Goal: Task Accomplishment & Management: Manage account settings

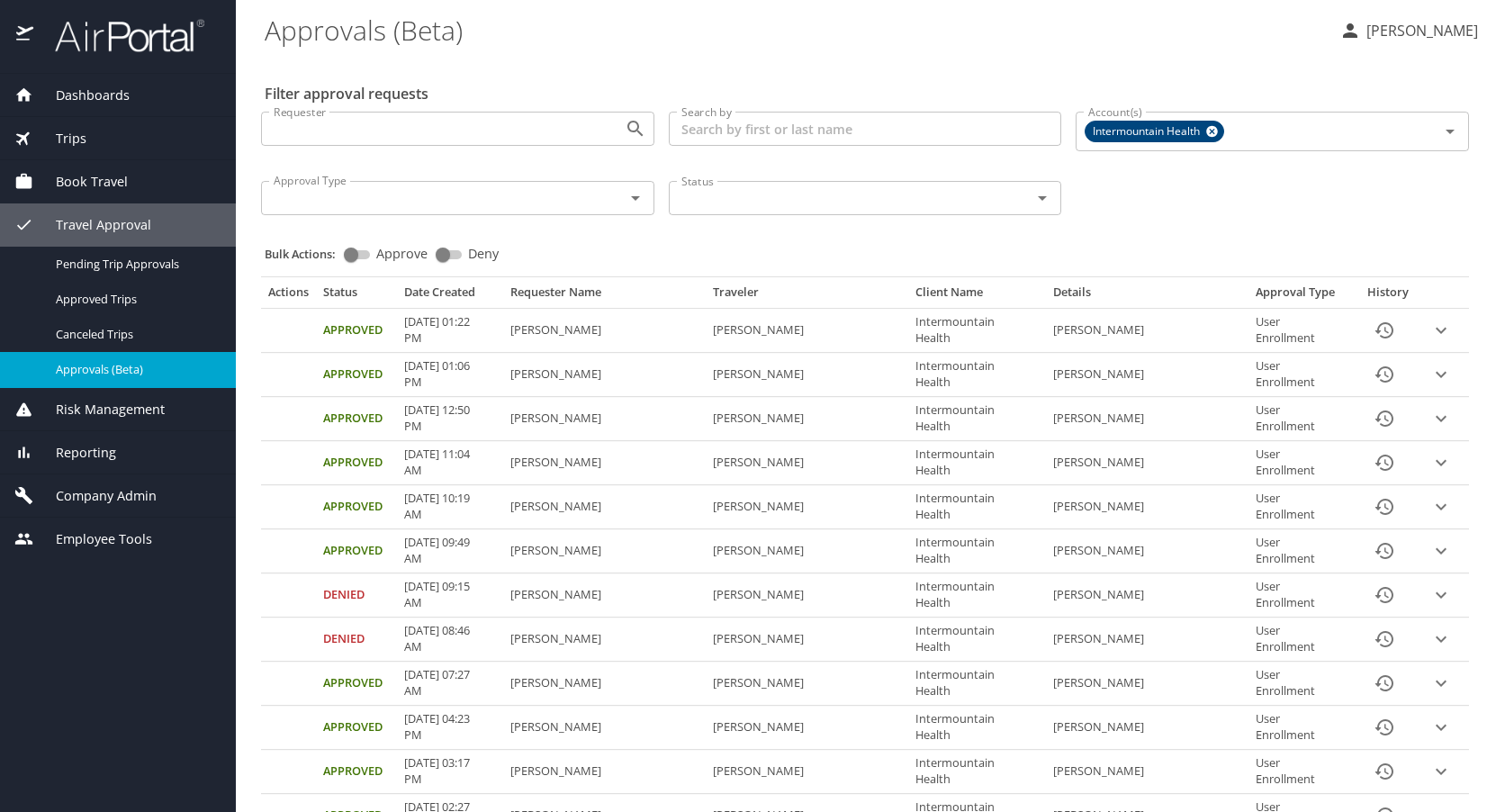
click at [104, 490] on span "Company Admin" at bounding box center [95, 496] width 123 height 20
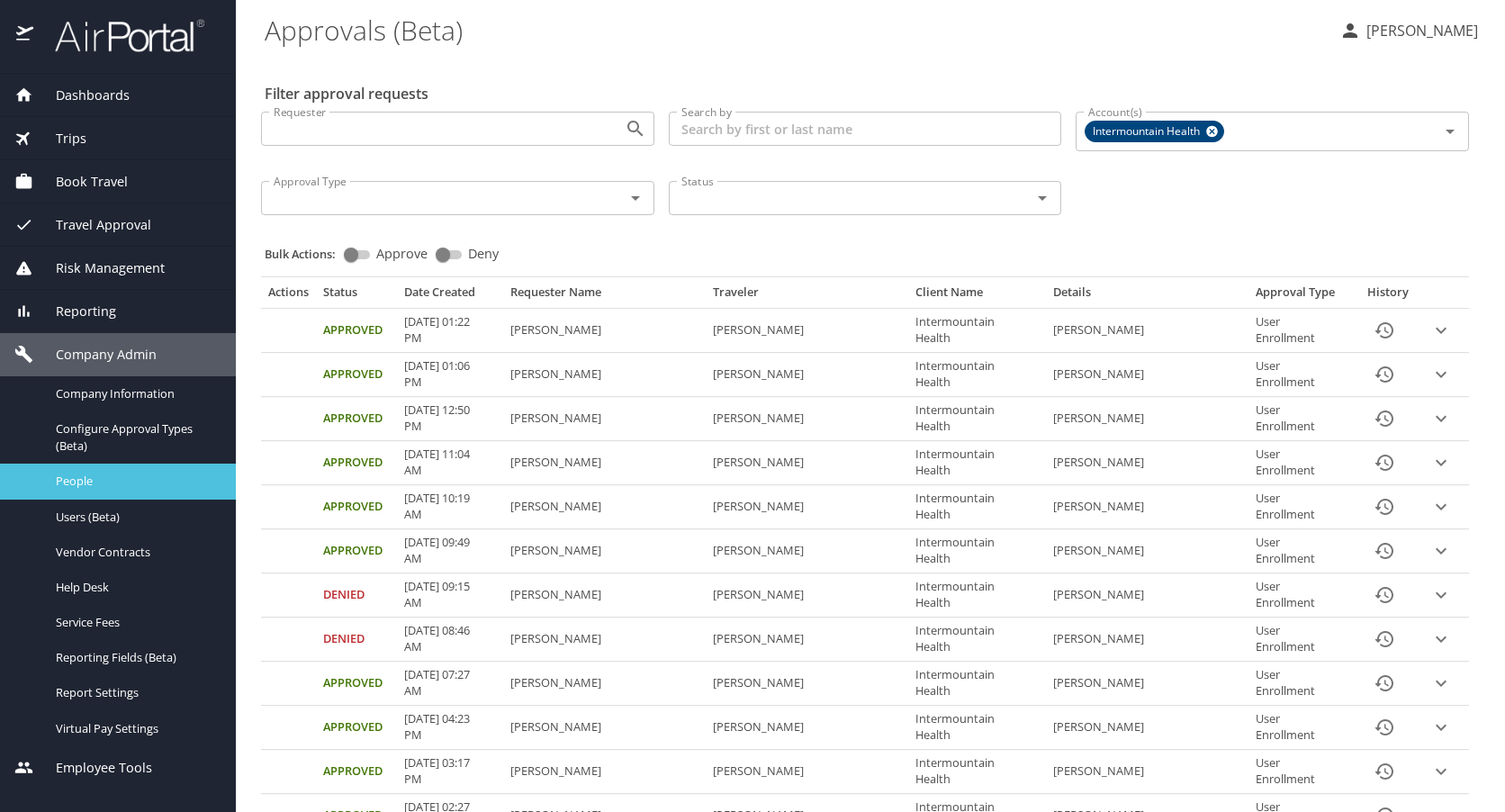
click at [74, 478] on span "People" at bounding box center [135, 481] width 159 height 17
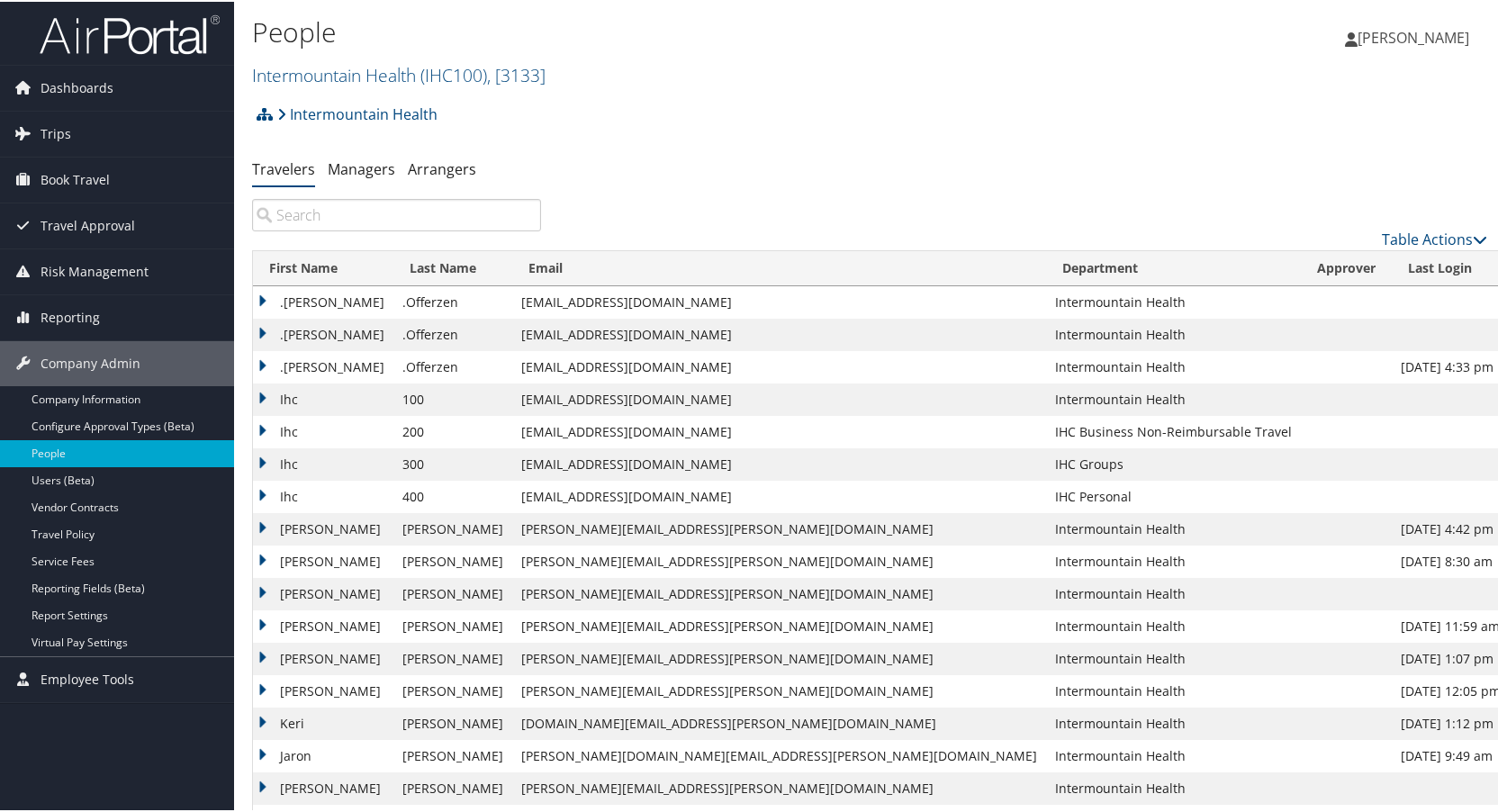
click at [458, 209] on input "search" at bounding box center [396, 213] width 289 height 32
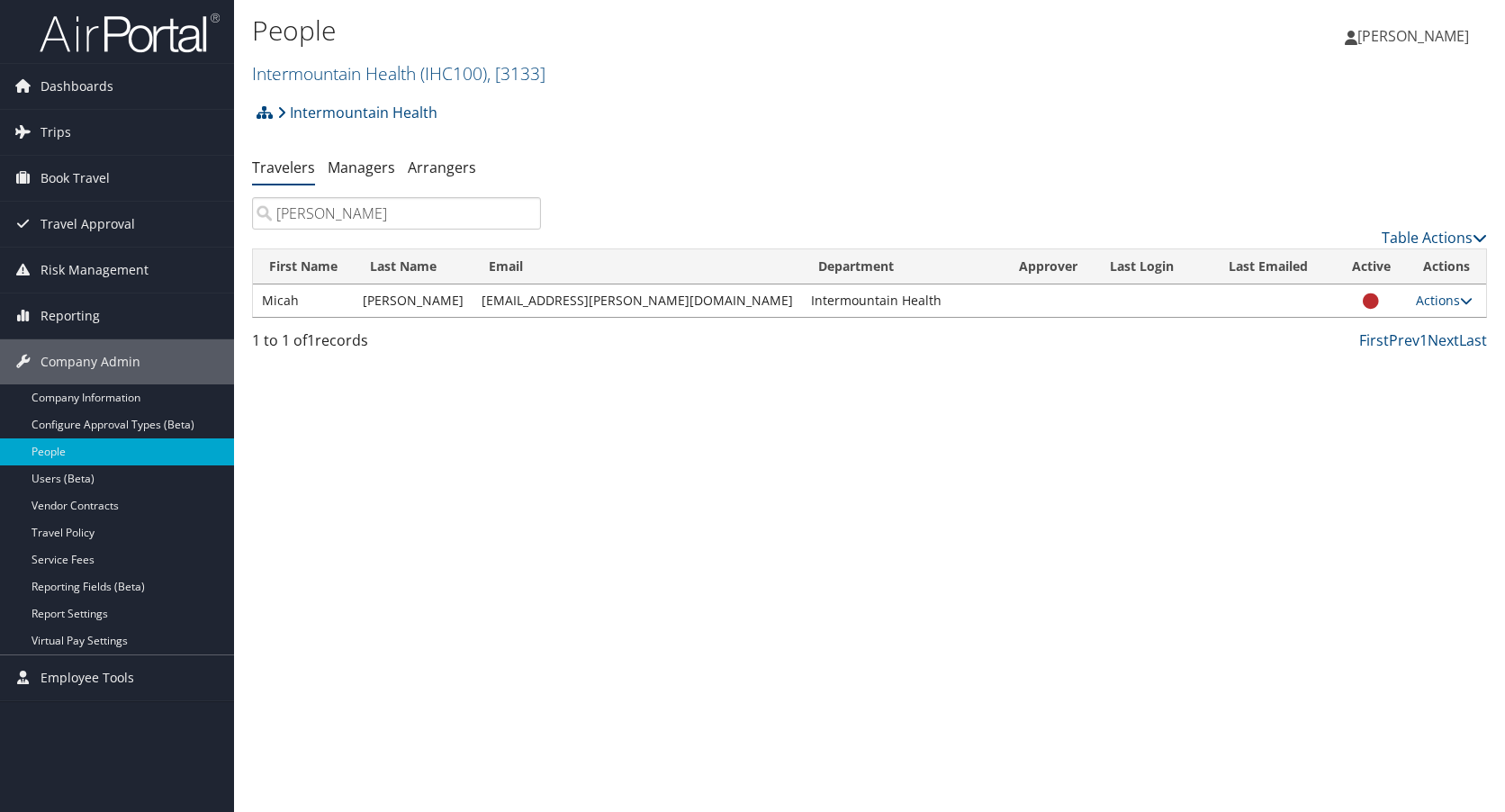
type input "micah bayl"
click at [77, 218] on span "Travel Approval" at bounding box center [87, 224] width 95 height 45
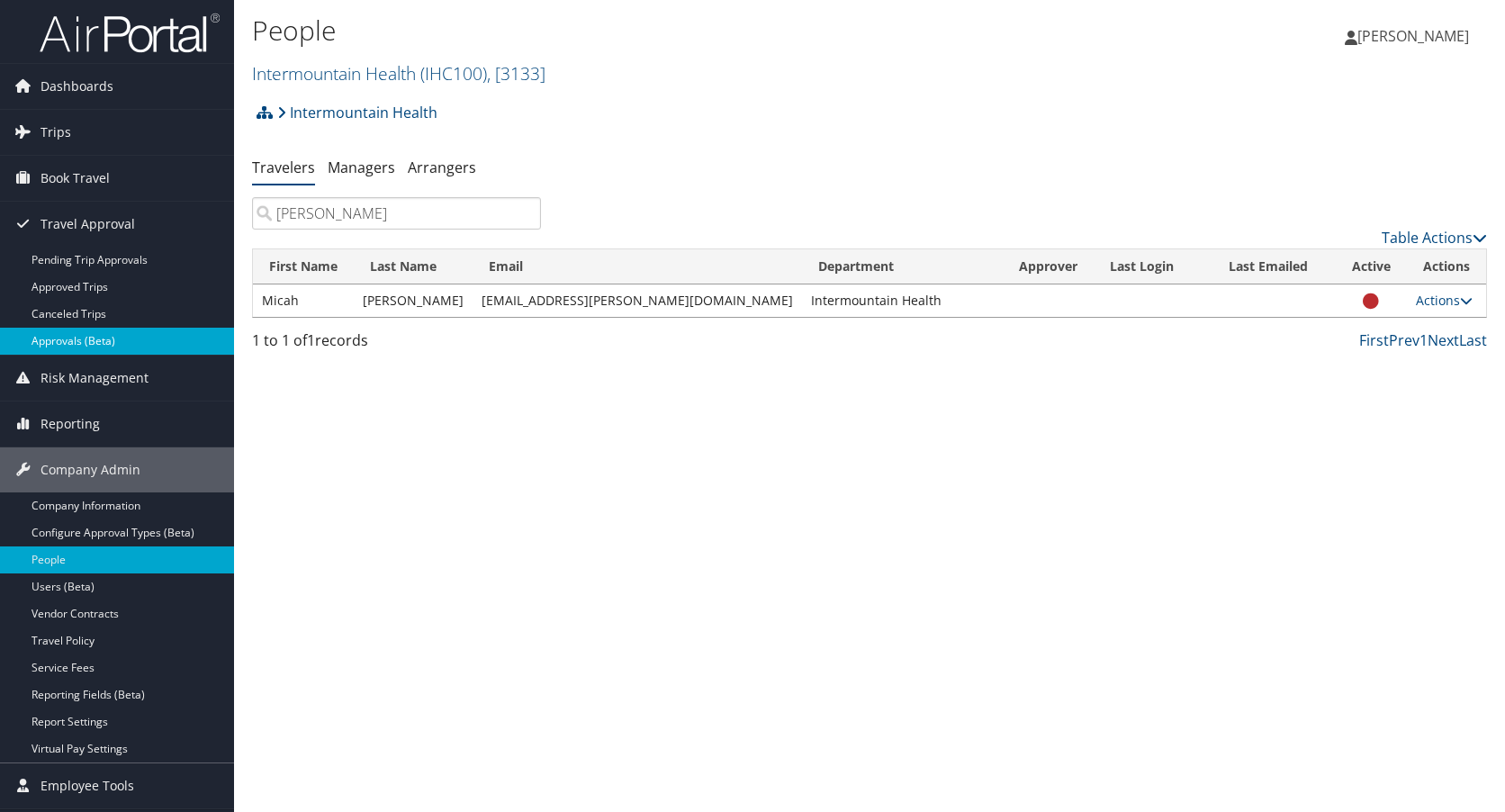
click at [61, 331] on link "Approvals (Beta)" at bounding box center [117, 341] width 234 height 27
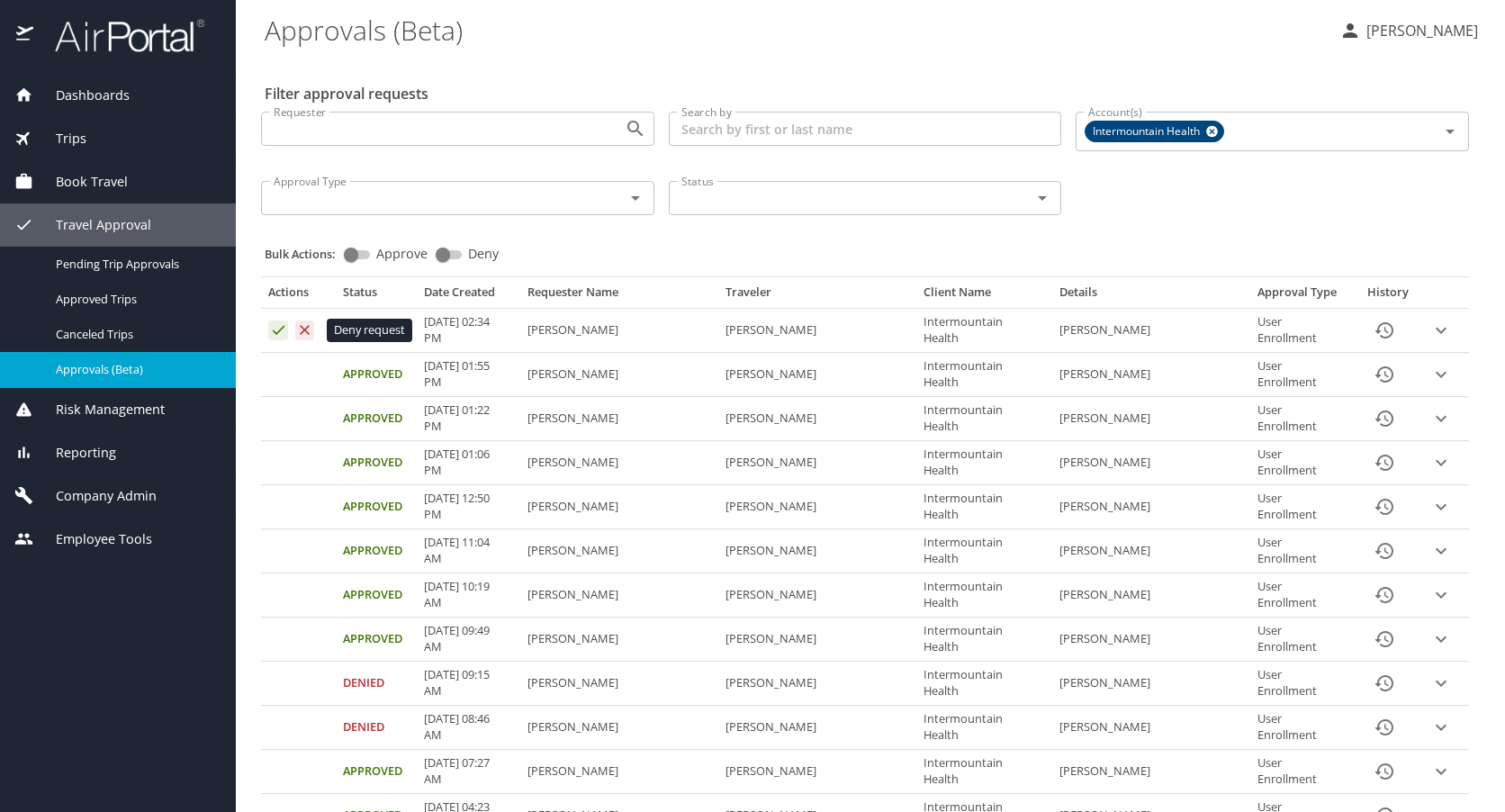
click at [305, 329] on icon "Approval table" at bounding box center [305, 330] width 17 height 17
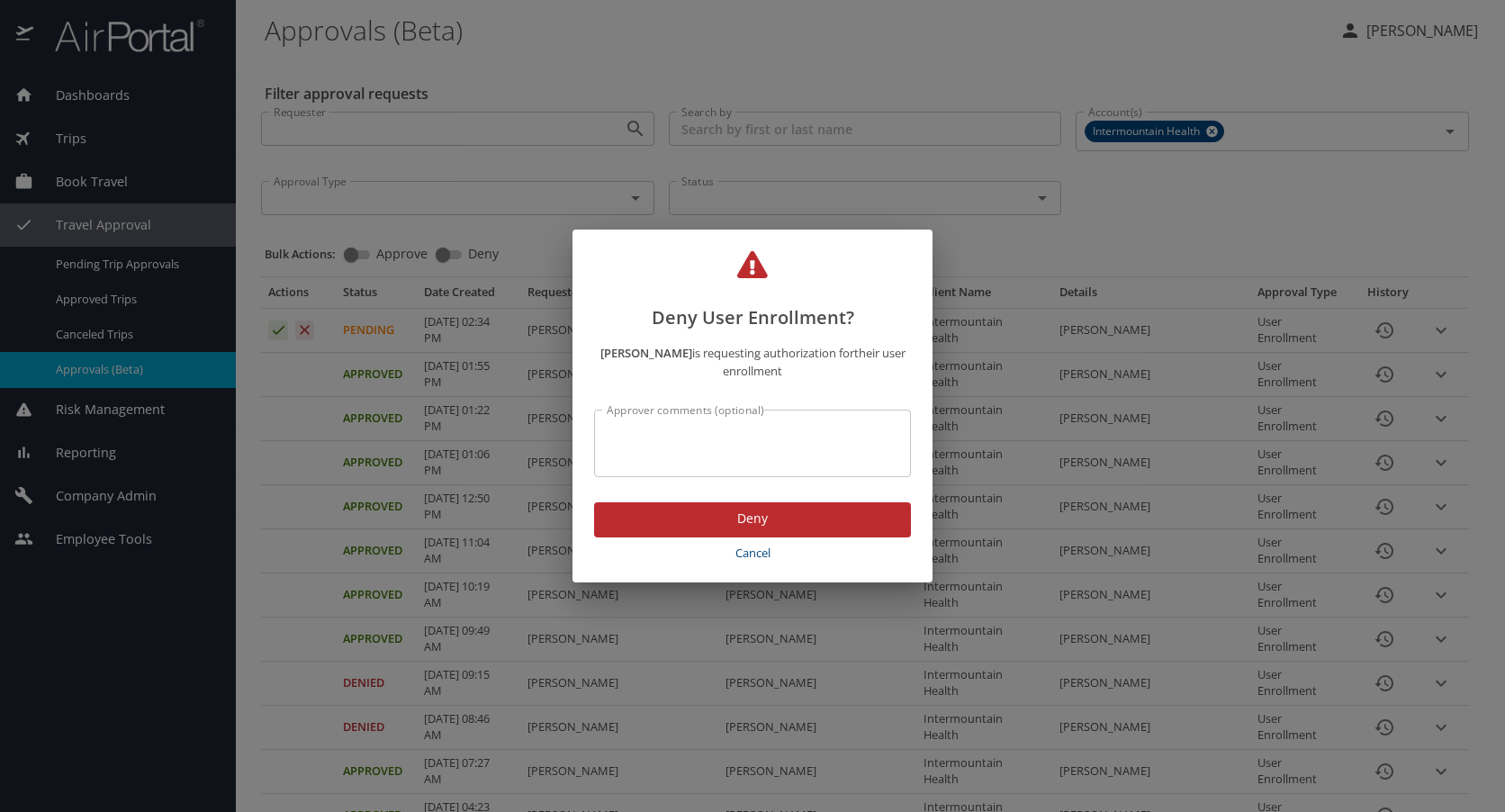
click at [687, 438] on textarea "Approver comments (optional)" at bounding box center [752, 444] width 291 height 34
type textarea "incorrect email address"
click at [747, 515] on span "Deny" at bounding box center [752, 519] width 288 height 23
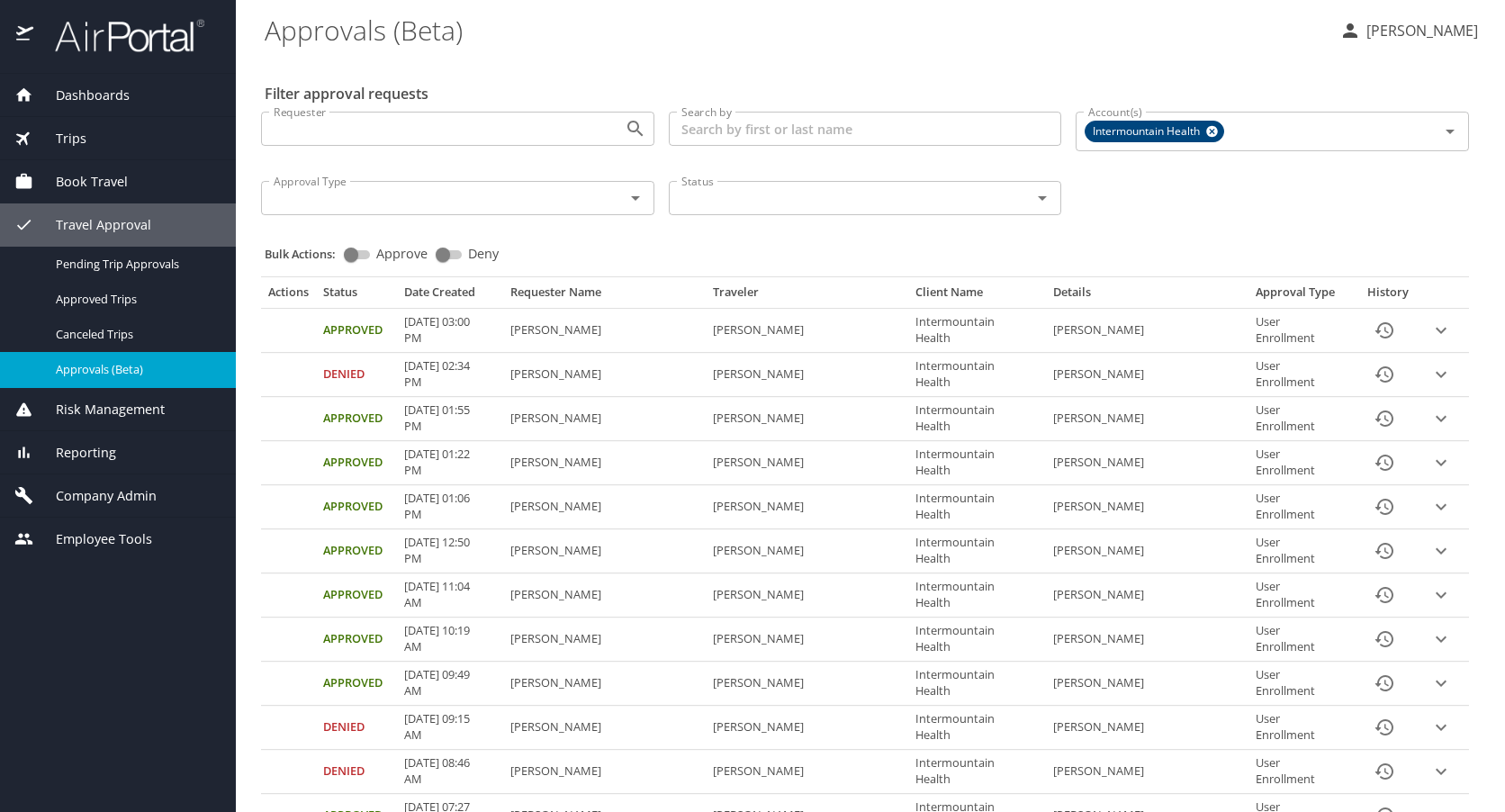
click at [68, 219] on span "Travel Approval" at bounding box center [92, 224] width 118 height 20
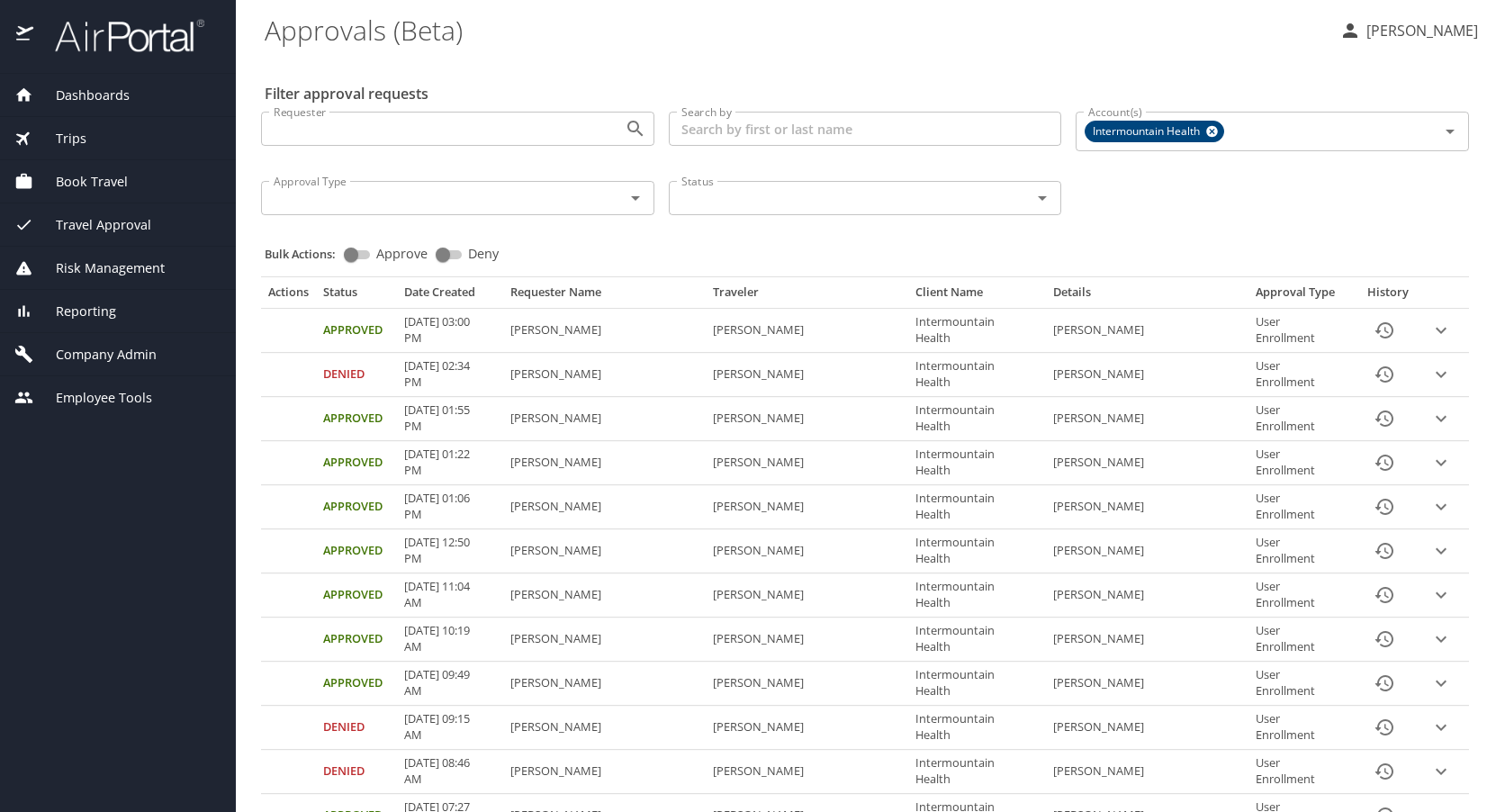
click at [83, 180] on span "Book Travel" at bounding box center [80, 182] width 95 height 20
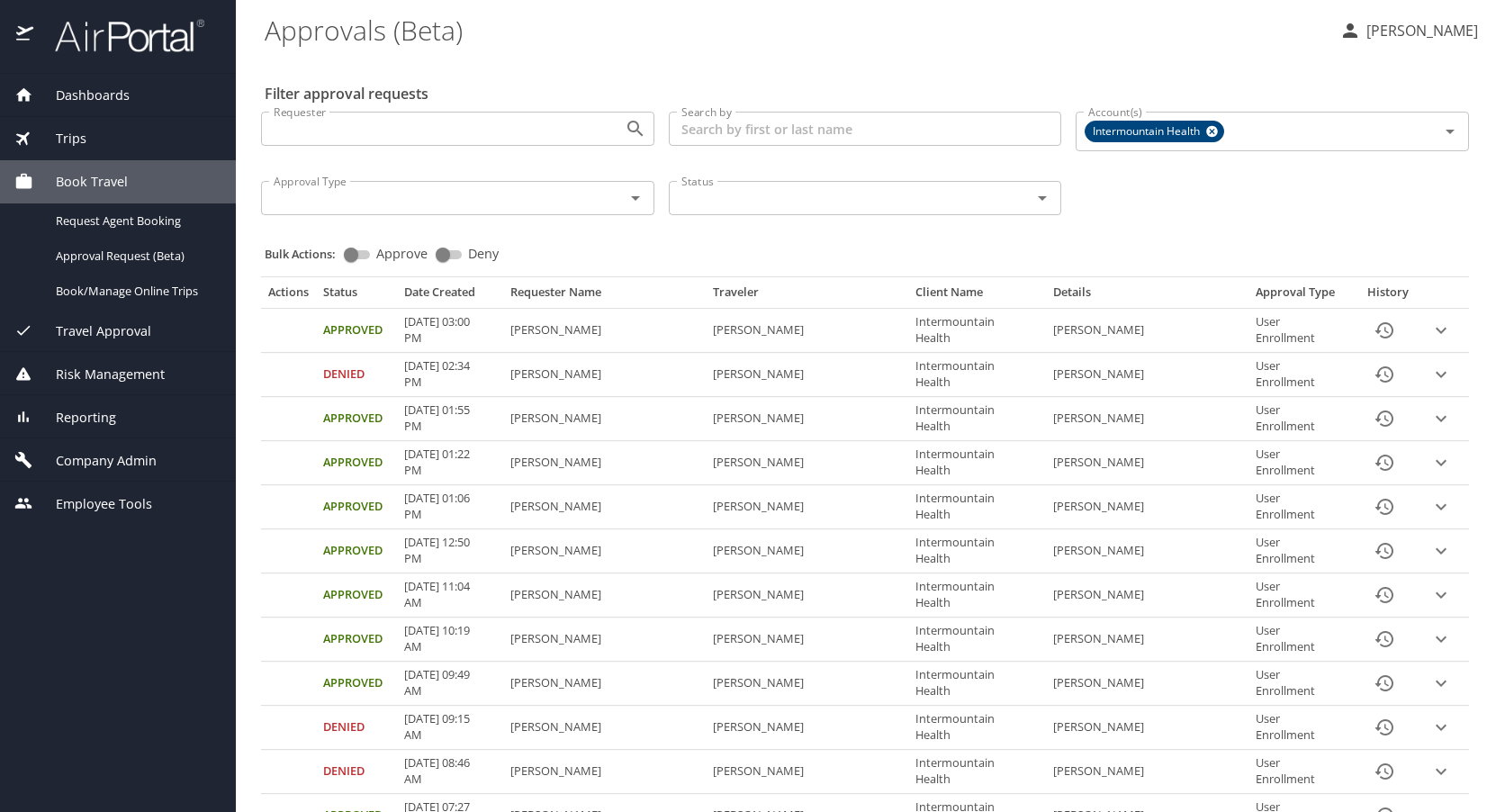
click at [85, 460] on span "Company Admin" at bounding box center [95, 460] width 123 height 20
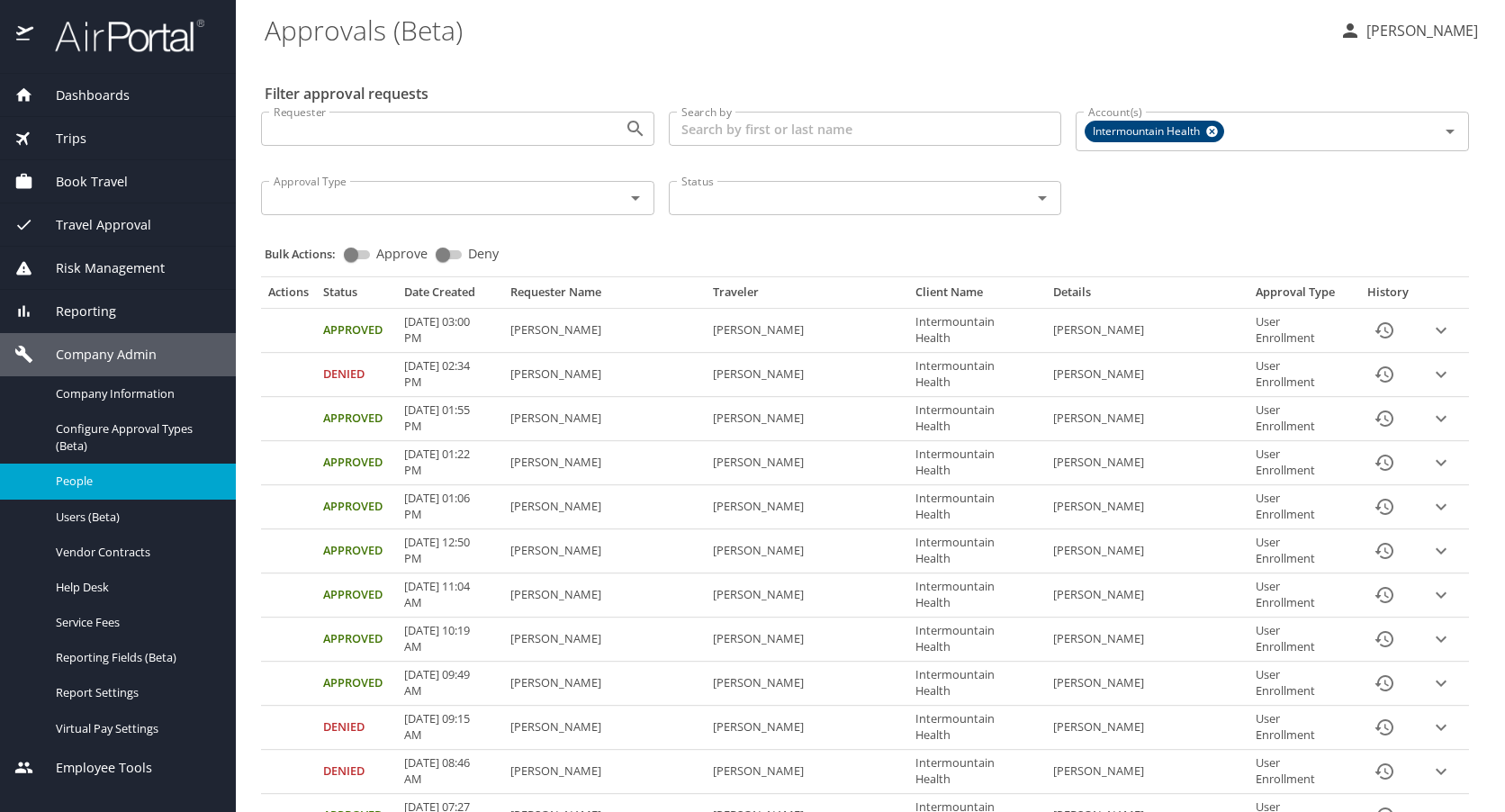
click at [85, 480] on span "People" at bounding box center [135, 481] width 159 height 17
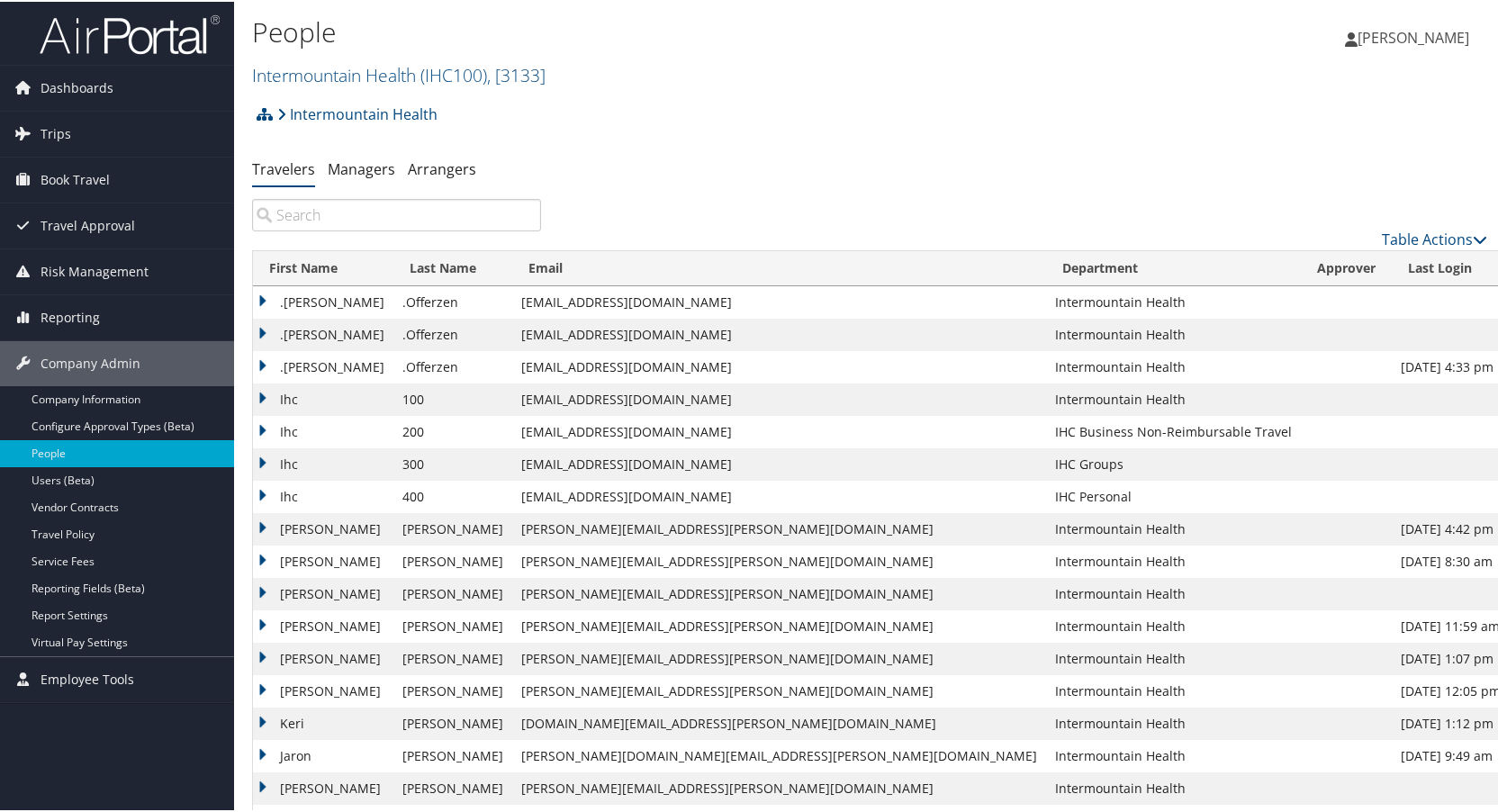
click at [324, 214] on input "search" at bounding box center [396, 213] width 289 height 32
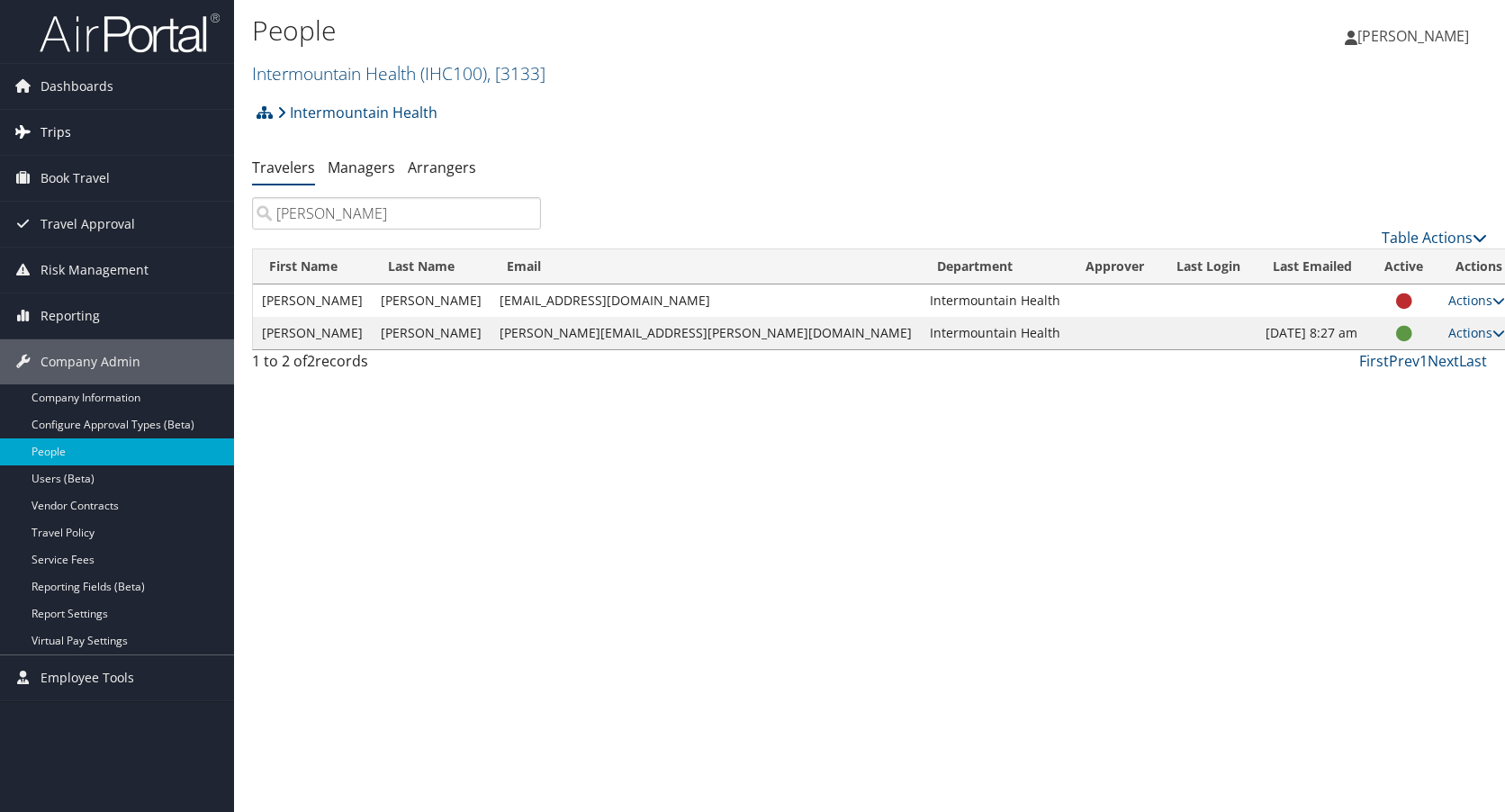
type input "[PERSON_NAME]"
